Goal: Browse casually

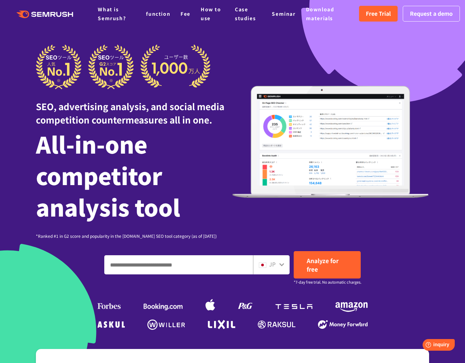
click at [280, 267] on icon at bounding box center [281, 264] width 5 height 5
click at [282, 264] on icon at bounding box center [281, 264] width 5 height 5
click at [281, 264] on icon at bounding box center [281, 264] width 5 height 3
click at [45, 14] on icon ".cls {fill: #FF642D;}" at bounding box center [45, 15] width 77 height 8
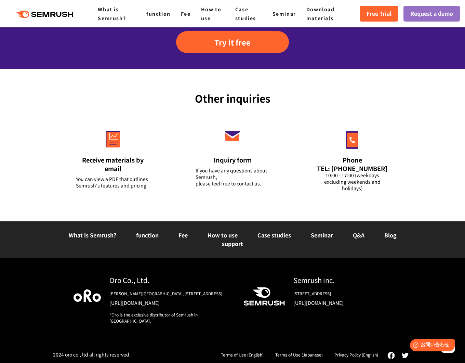
scroll to position [2602, 0]
